Goal: Information Seeking & Learning: Find specific fact

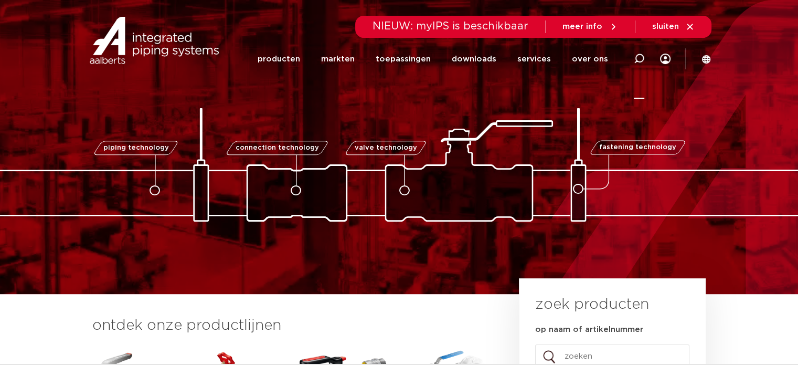
click at [634, 62] on icon at bounding box center [639, 58] width 10 height 10
click at [302, 54] on div "Zoeken" at bounding box center [420, 58] width 487 height 29
click at [310, 54] on div "Zoeken" at bounding box center [420, 58] width 487 height 29
click at [318, 58] on input "Zoeken" at bounding box center [481, 57] width 330 height 21
paste input "6194034"
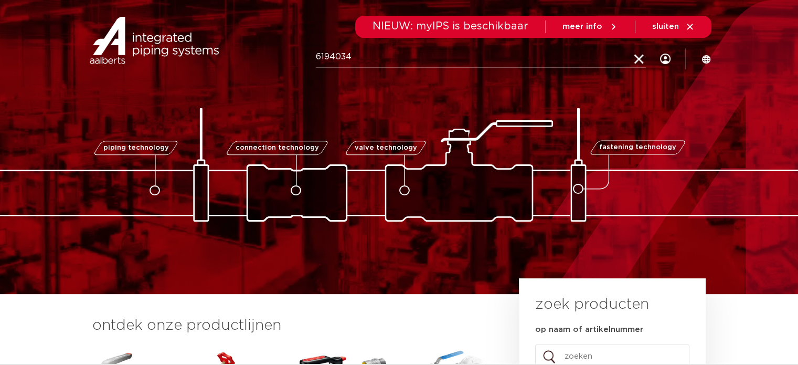
type input "6194034"
click button "Zoeken" at bounding box center [0, 0] width 0 height 0
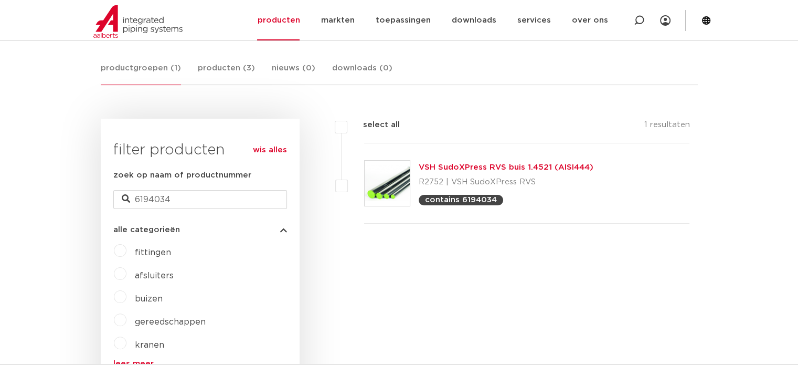
click at [490, 169] on link "VSH SudoXPress RVS buis 1.4521 (AISI444)" at bounding box center [506, 167] width 175 height 8
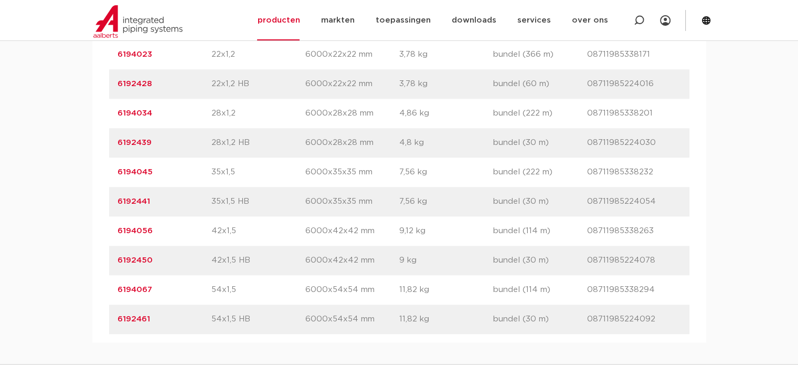
scroll to position [892, 0]
click at [128, 148] on link "6192439" at bounding box center [134, 145] width 34 height 8
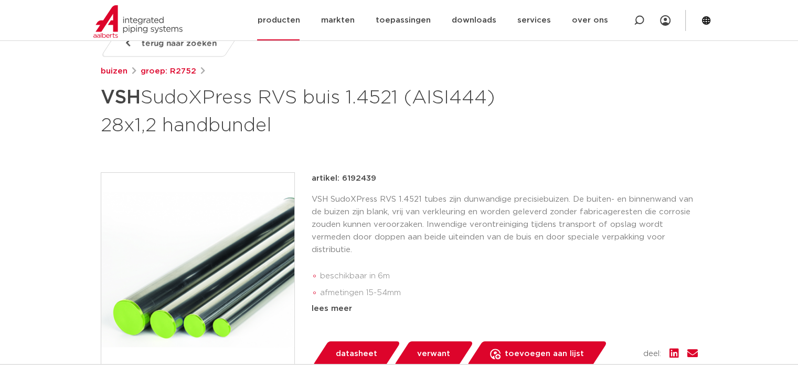
scroll to position [157, 0]
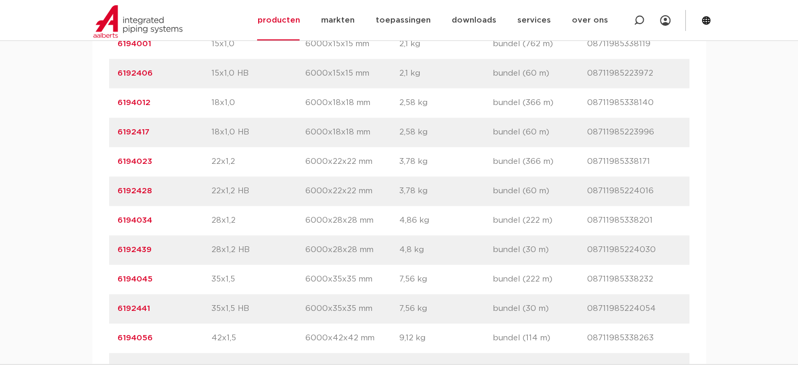
scroll to position [734, 0]
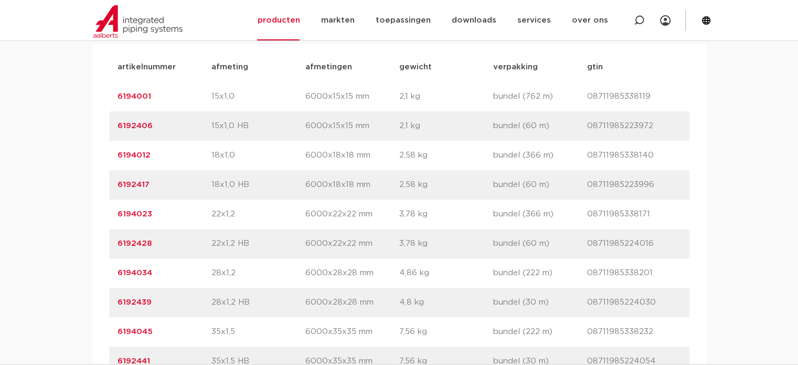
drag, startPoint x: 172, startPoint y: 149, endPoint x: 92, endPoint y: 153, distance: 80.3
click at [92, 153] on div "artikelnummer afmeting [GEOGRAPHIC_DATA] gewicht verpakking gtin artikelnummer …" at bounding box center [399, 272] width 614 height 457
copy link "6192406"
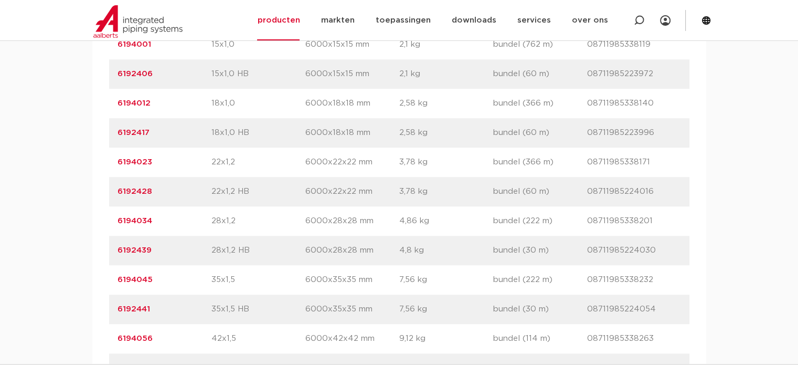
scroll to position [787, 0]
drag, startPoint x: 157, startPoint y: 274, endPoint x: 92, endPoint y: 275, distance: 65.0
click at [92, 275] on div "artikelnummer afmeting [GEOGRAPHIC_DATA] gewicht verpakking gtin artikelnummer …" at bounding box center [399, 220] width 614 height 457
copy link "6192439"
drag, startPoint x: 173, startPoint y: 213, endPoint x: 97, endPoint y: 212, distance: 76.1
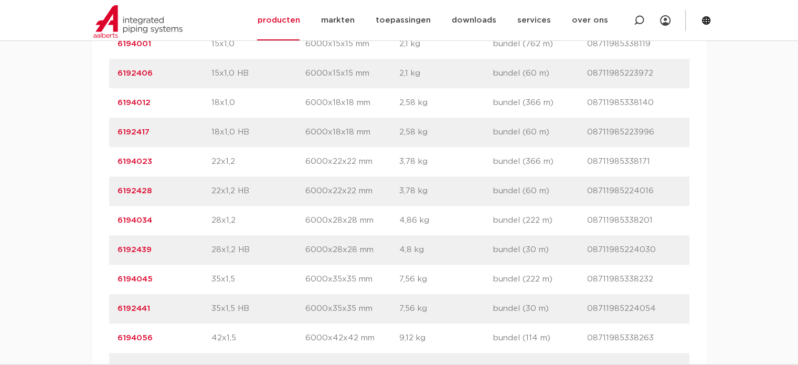
click at [97, 212] on div "artikelnummer afmeting [GEOGRAPHIC_DATA] gewicht verpakking gtin artikelnummer …" at bounding box center [399, 220] width 614 height 457
copy link "6192428"
click at [168, 285] on p "6194045" at bounding box center [164, 279] width 94 height 13
click at [468, 294] on div "artikelnummer 6194045 afmeting 35x1,5 [GEOGRAPHIC_DATA] 6000x35x35 mm gewicht 7…" at bounding box center [399, 278] width 580 height 29
drag, startPoint x: 158, startPoint y: 331, endPoint x: 109, endPoint y: 330, distance: 49.3
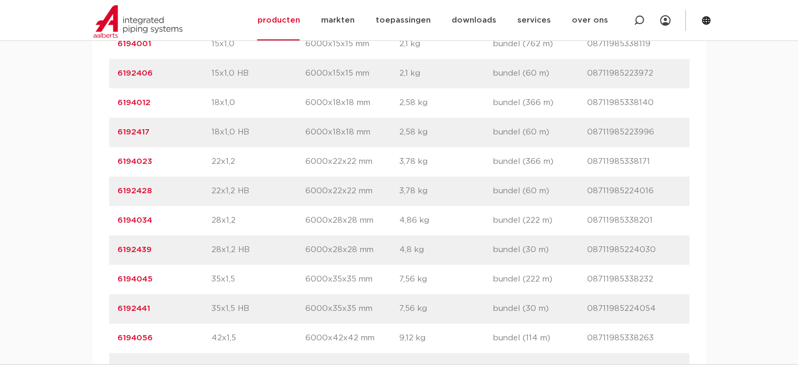
click at [109, 323] on div "artikelnummer 6192441 afmeting 35x1,5 HB [GEOGRAPHIC_DATA] 6000x35x35 mm gewich…" at bounding box center [399, 308] width 580 height 29
copy link "6192441"
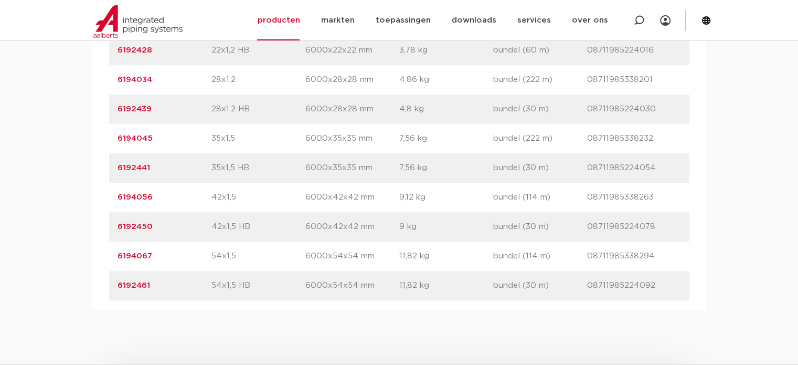
scroll to position [944, 0]
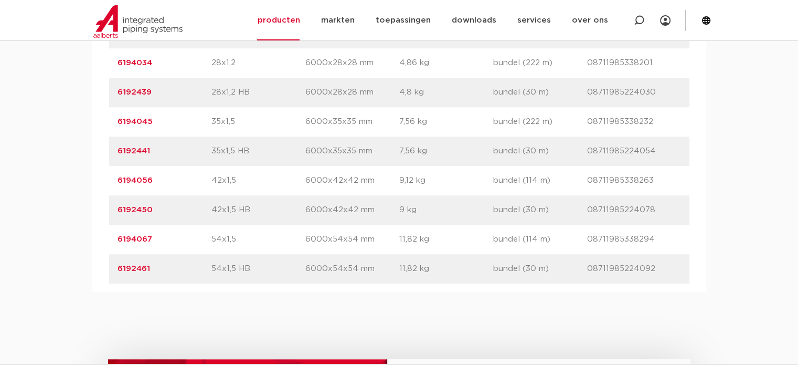
drag, startPoint x: 147, startPoint y: 234, endPoint x: 82, endPoint y: 234, distance: 64.5
click at [82, 234] on div "assortiment specificaties downloads ETIM sustainability verwant assortiment spe…" at bounding box center [399, 22] width 798 height 538
copy link "6192450"
click at [215, 292] on div "artikelnummer afmeting [GEOGRAPHIC_DATA] gewicht verpakking gtin artikelnummer …" at bounding box center [399, 62] width 614 height 457
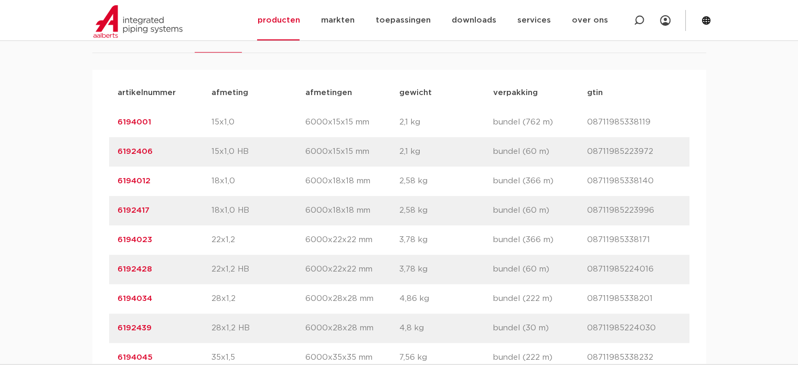
scroll to position [734, 0]
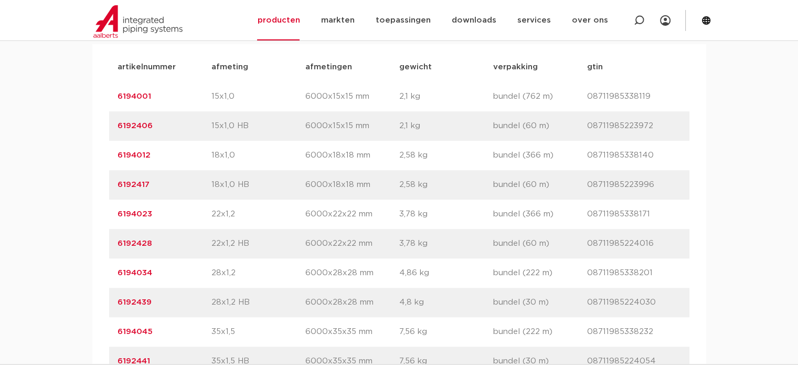
drag, startPoint x: 115, startPoint y: 115, endPoint x: 249, endPoint y: 333, distance: 255.9
click at [250, 344] on div "artikelnummer afmeting [GEOGRAPHIC_DATA] gewicht verpakking gtin artikelnummer …" at bounding box center [399, 272] width 580 height 441
click at [45, 176] on div "assortiment specificaties downloads ETIM sustainability verwant assortiment spe…" at bounding box center [399, 232] width 798 height 538
drag, startPoint x: 153, startPoint y: 91, endPoint x: 136, endPoint y: 92, distance: 16.3
click at [153, 73] on p "artikelnummer" at bounding box center [164, 67] width 94 height 13
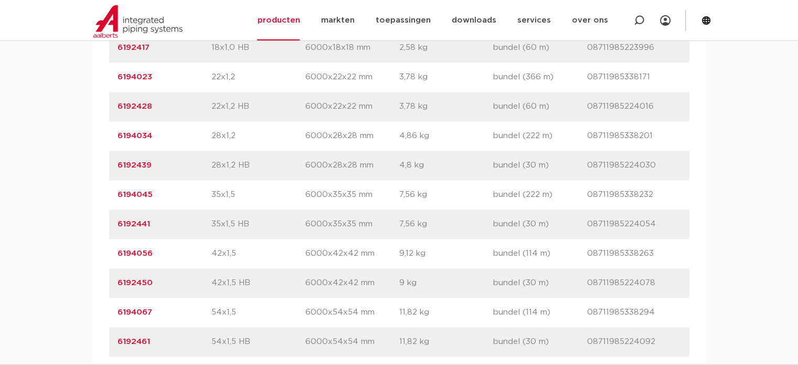
scroll to position [957, 0]
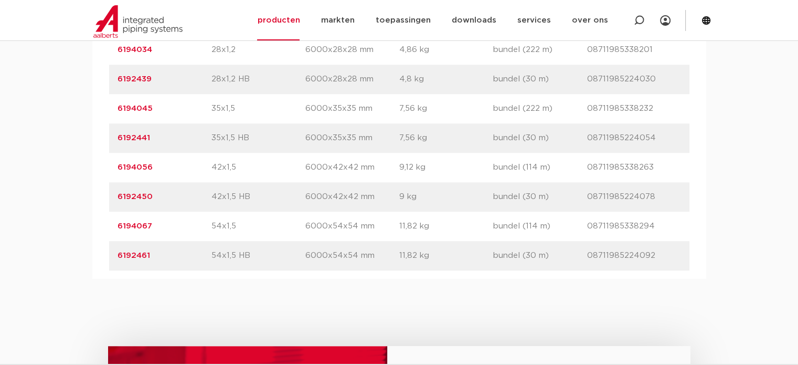
drag, startPoint x: 123, startPoint y: 90, endPoint x: 672, endPoint y: 292, distance: 585.6
click at [672, 270] on div "artikelnummer afmeting [GEOGRAPHIC_DATA] gewicht verpakking gtin artikelnummer …" at bounding box center [399, 50] width 580 height 441
copy div "rtikelnummer afmeting afmetingen gewicht verpakking gtin artikelnummer 6194001 …"
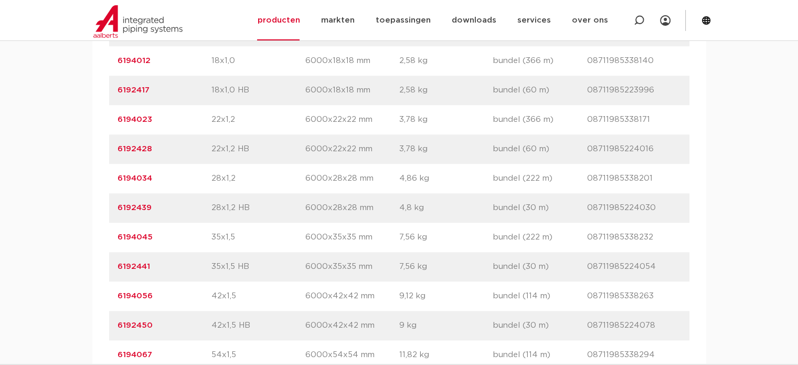
scroll to position [817, 0]
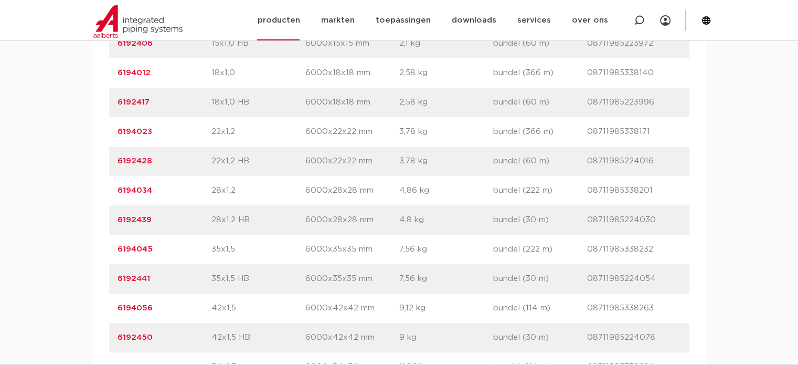
drag, startPoint x: 685, startPoint y: 291, endPoint x: 73, endPoint y: 38, distance: 661.7
click at [73, 38] on body "Zoeken NIEUW: myIPS is beschikbaar meer info sluiten producten markten toepassi…" at bounding box center [399, 117] width 798 height 1868
click at [72, 94] on div "assortiment specificaties downloads ETIM sustainability verwant assortiment spe…" at bounding box center [399, 150] width 798 height 538
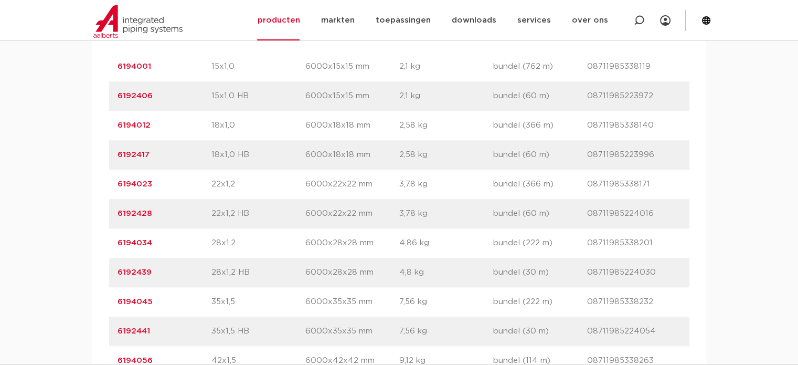
scroll to position [712, 0]
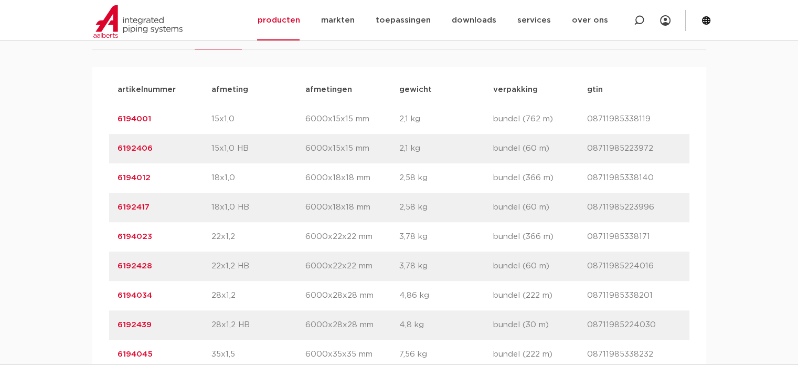
drag, startPoint x: 162, startPoint y: 172, endPoint x: 94, endPoint y: 173, distance: 67.7
click at [94, 173] on div "artikelnummer afmeting [GEOGRAPHIC_DATA] gewicht verpakking gtin artikelnummer …" at bounding box center [399, 295] width 614 height 457
copy link "6192406"
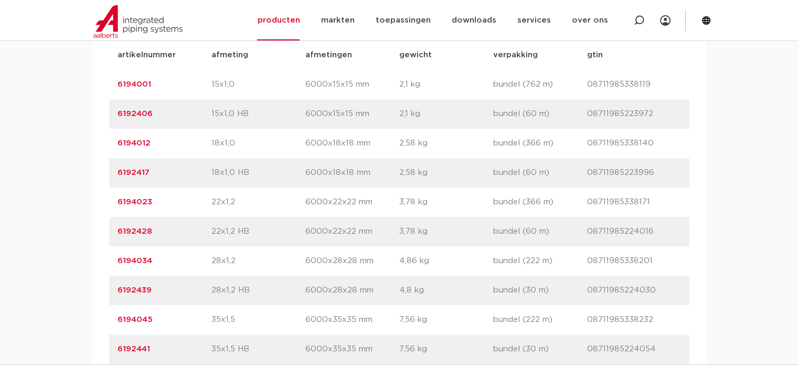
scroll to position [764, 0]
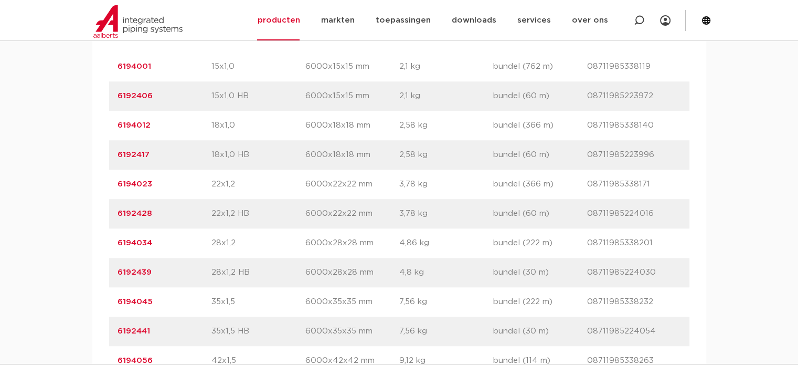
drag, startPoint x: 160, startPoint y: 293, endPoint x: 91, endPoint y: 292, distance: 69.2
click at [91, 292] on div "assortiment specificaties downloads ETIM sustainability verwant assortiment spe…" at bounding box center [399, 202] width 798 height 538
copy link "6192439"
drag, startPoint x: 153, startPoint y: 238, endPoint x: 104, endPoint y: 232, distance: 49.6
click at [104, 232] on div "artikelnummer afmeting [GEOGRAPHIC_DATA] gewicht verpakking gtin artikelnummer …" at bounding box center [399, 242] width 614 height 457
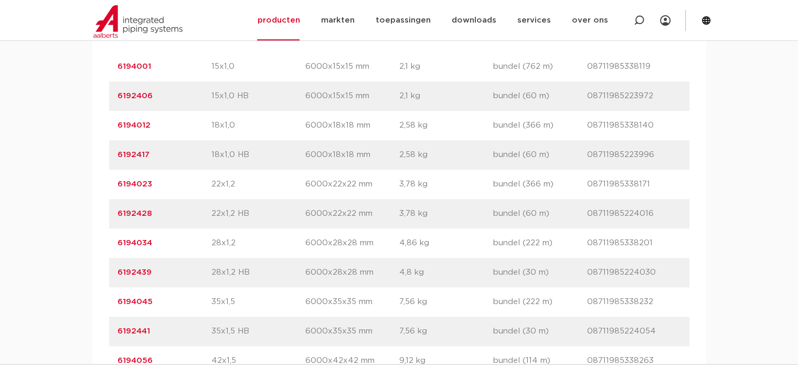
copy link "6192428"
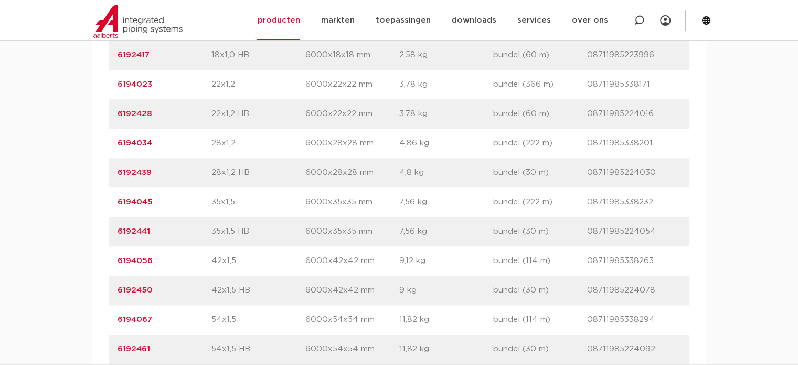
scroll to position [869, 0]
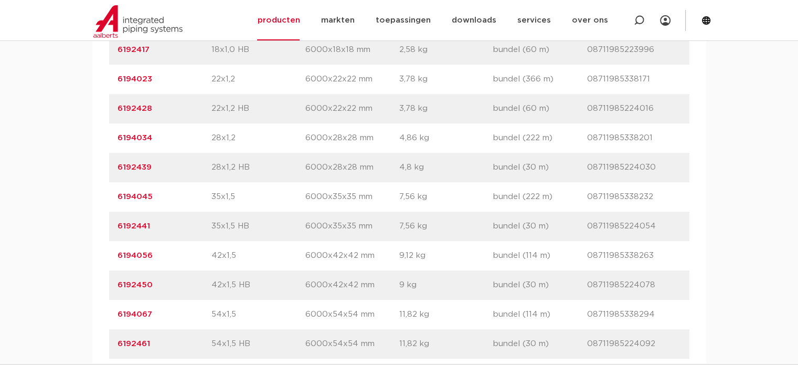
drag, startPoint x: 151, startPoint y: 249, endPoint x: 91, endPoint y: 248, distance: 60.3
click at [91, 248] on div "assortiment specificaties downloads ETIM sustainability verwant assortiment spe…" at bounding box center [399, 97] width 798 height 538
copy link "6192441"
drag, startPoint x: 154, startPoint y: 309, endPoint x: 112, endPoint y: 306, distance: 42.1
click at [112, 299] on div "artikelnummer 6192450 afmeting 42x1,5 HB [GEOGRAPHIC_DATA] 6000x42x42 mm gewich…" at bounding box center [399, 284] width 580 height 29
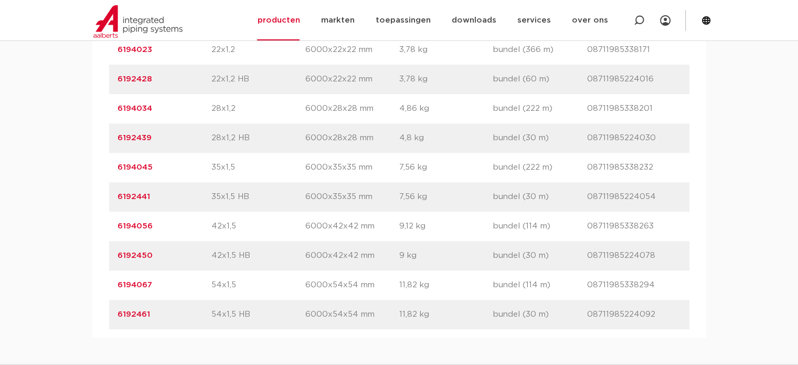
scroll to position [922, 0]
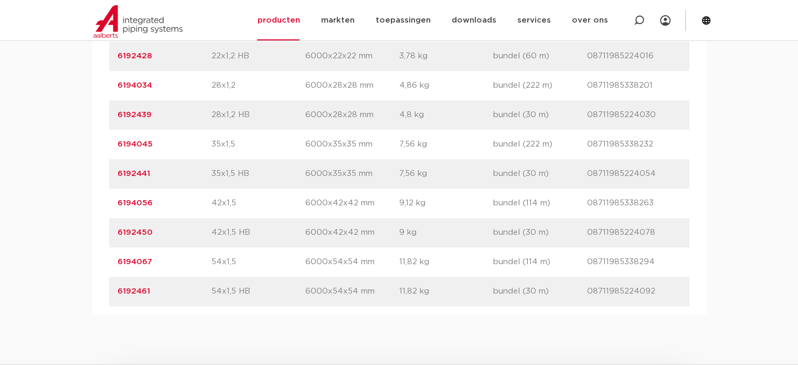
drag, startPoint x: 153, startPoint y: 286, endPoint x: 108, endPoint y: 282, distance: 45.8
click at [108, 282] on div "artikelnummer afmeting [GEOGRAPHIC_DATA] gewicht verpakking gtin artikelnummer …" at bounding box center [399, 85] width 614 height 457
click at [155, 297] on p "6192461" at bounding box center [164, 291] width 94 height 13
drag, startPoint x: 154, startPoint y: 312, endPoint x: 106, endPoint y: 315, distance: 47.8
click at [106, 314] on div "artikelnummer afmeting [GEOGRAPHIC_DATA] gewicht verpakking gtin artikelnummer …" at bounding box center [399, 85] width 614 height 457
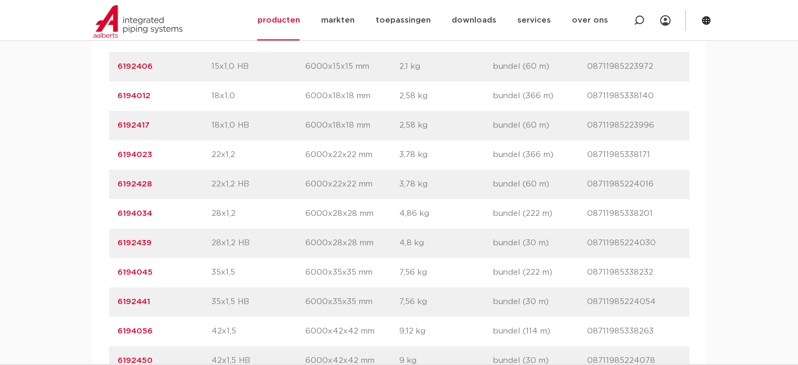
scroll to position [764, 0]
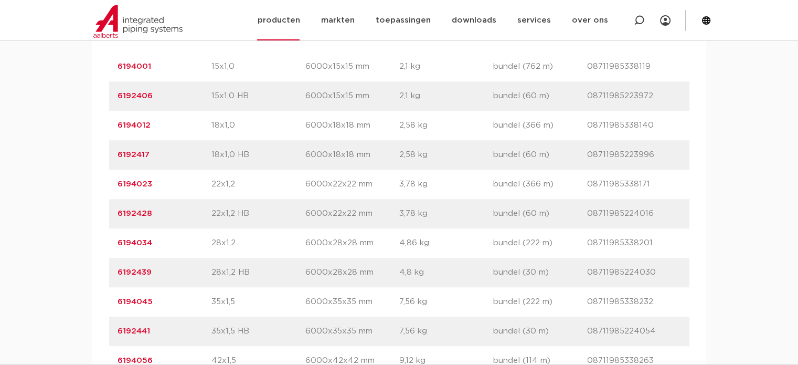
click at [642, 18] on icon at bounding box center [639, 20] width 10 height 10
paste input "6209951"
type input "6209951"
click button "Zoeken" at bounding box center [0, 0] width 0 height 0
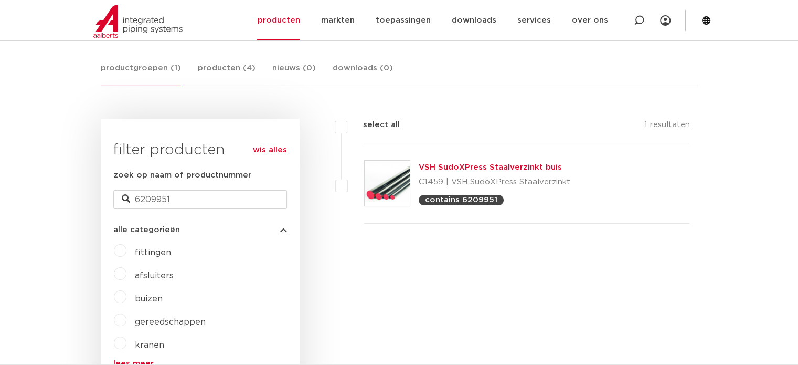
click at [457, 169] on link "VSH SudoXPress Staalverzinkt buis" at bounding box center [490, 167] width 143 height 8
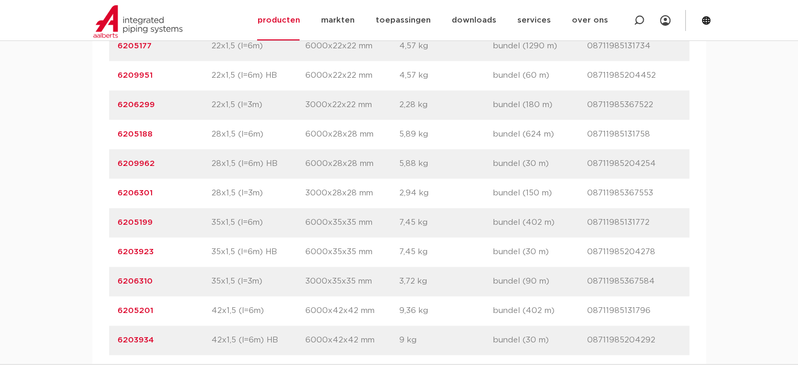
scroll to position [997, 0]
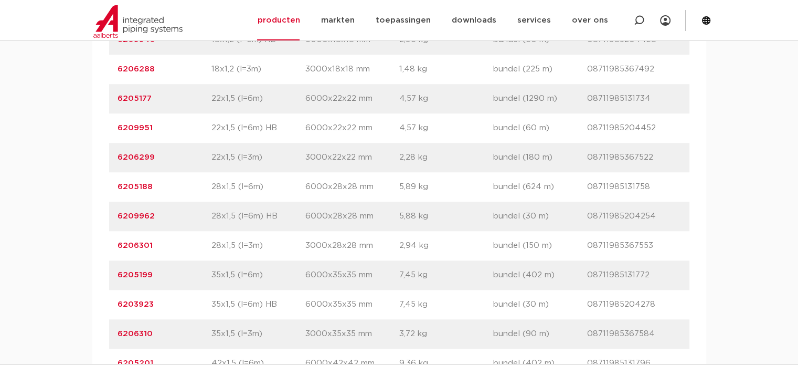
click at [69, 89] on div "assortiment [GEOGRAPHIC_DATA] specificaties downloads ETIM sustainability verwa…" at bounding box center [399, 234] width 798 height 1067
click at [99, 88] on div "artikelnummer afmeting afmetingen gewicht verpakking gtin artikelnummer 6205144…" at bounding box center [399, 275] width 614 height 986
